Goal: Communication & Community: Connect with others

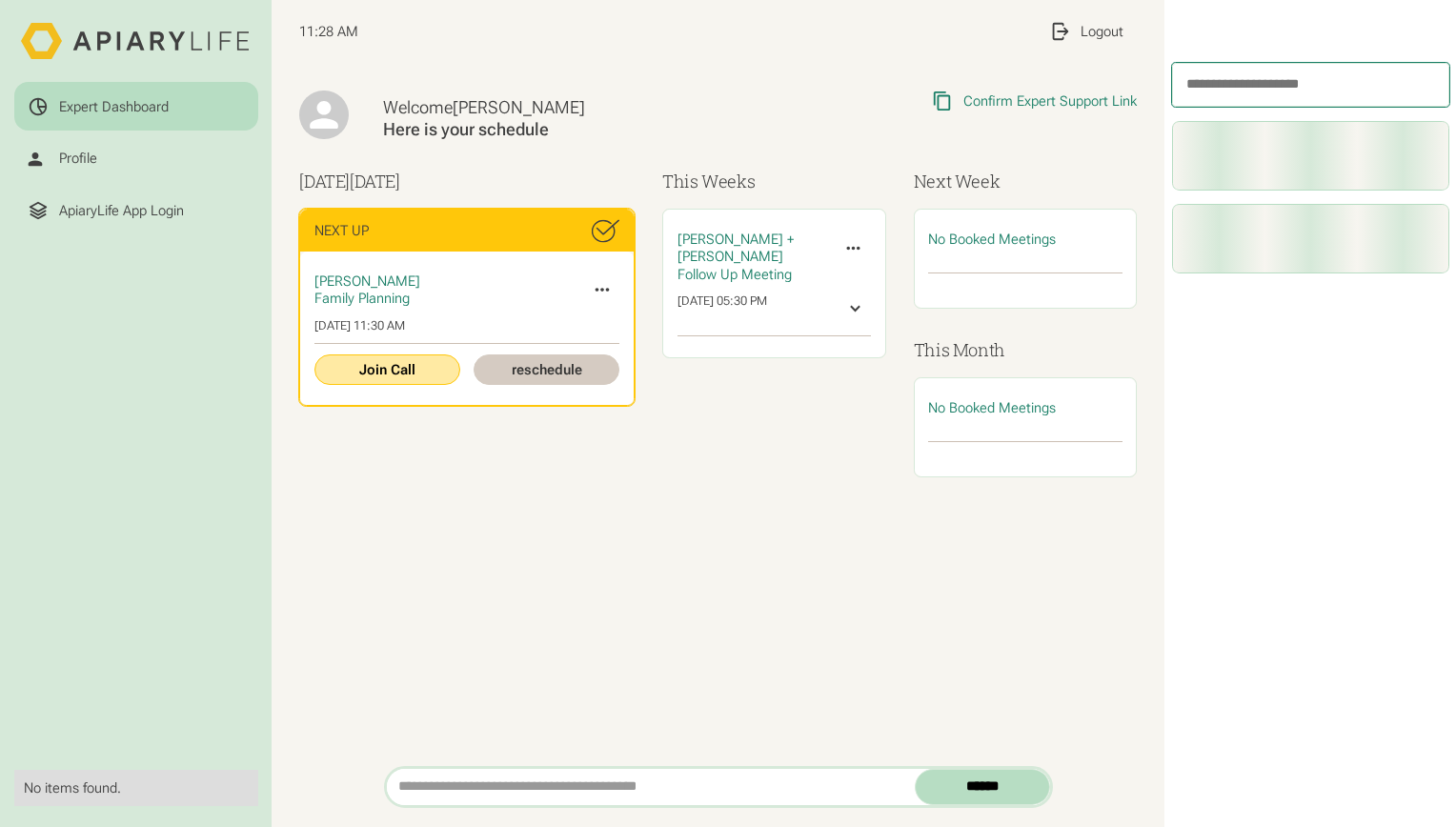
click at [386, 365] on link "Join Call" at bounding box center [387, 369] width 146 height 30
